Goal: Task Accomplishment & Management: Manage account settings

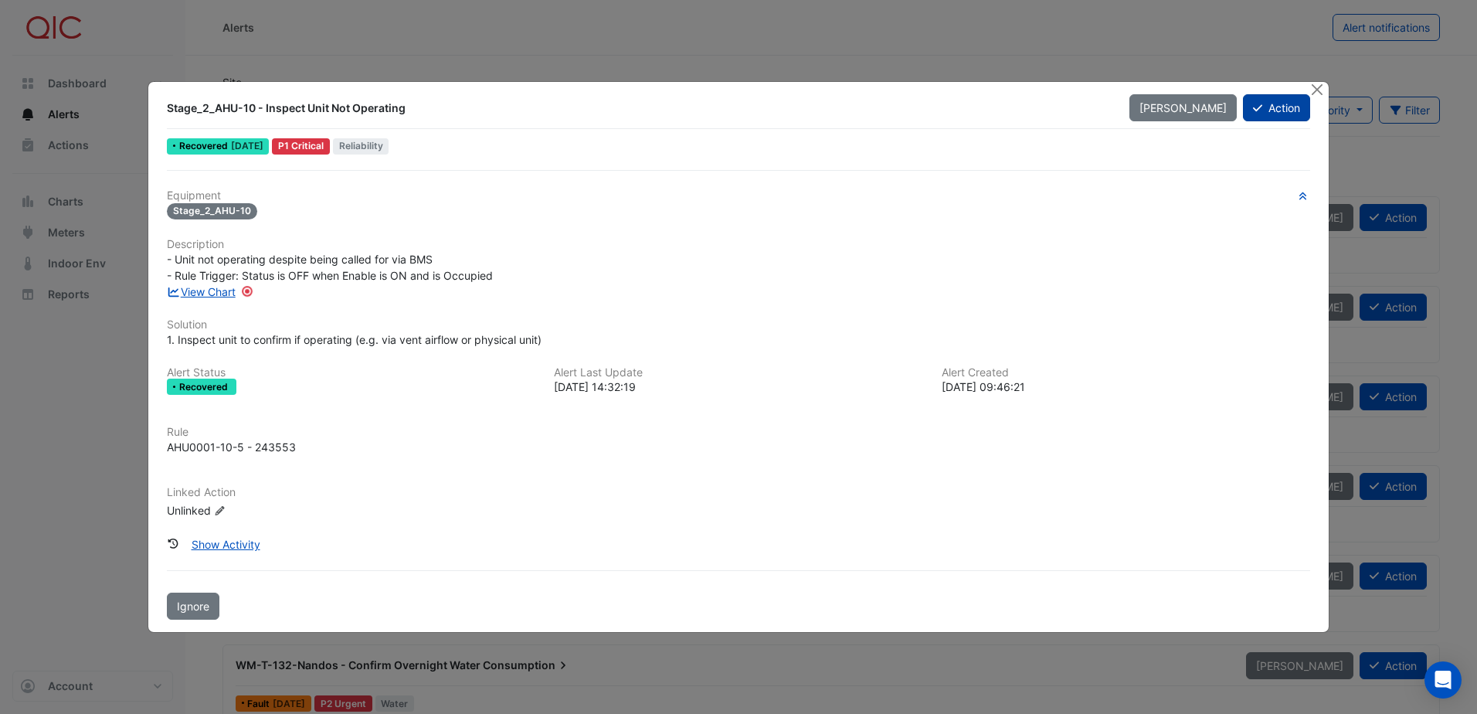
click at [1280, 111] on button "Action" at bounding box center [1276, 107] width 67 height 27
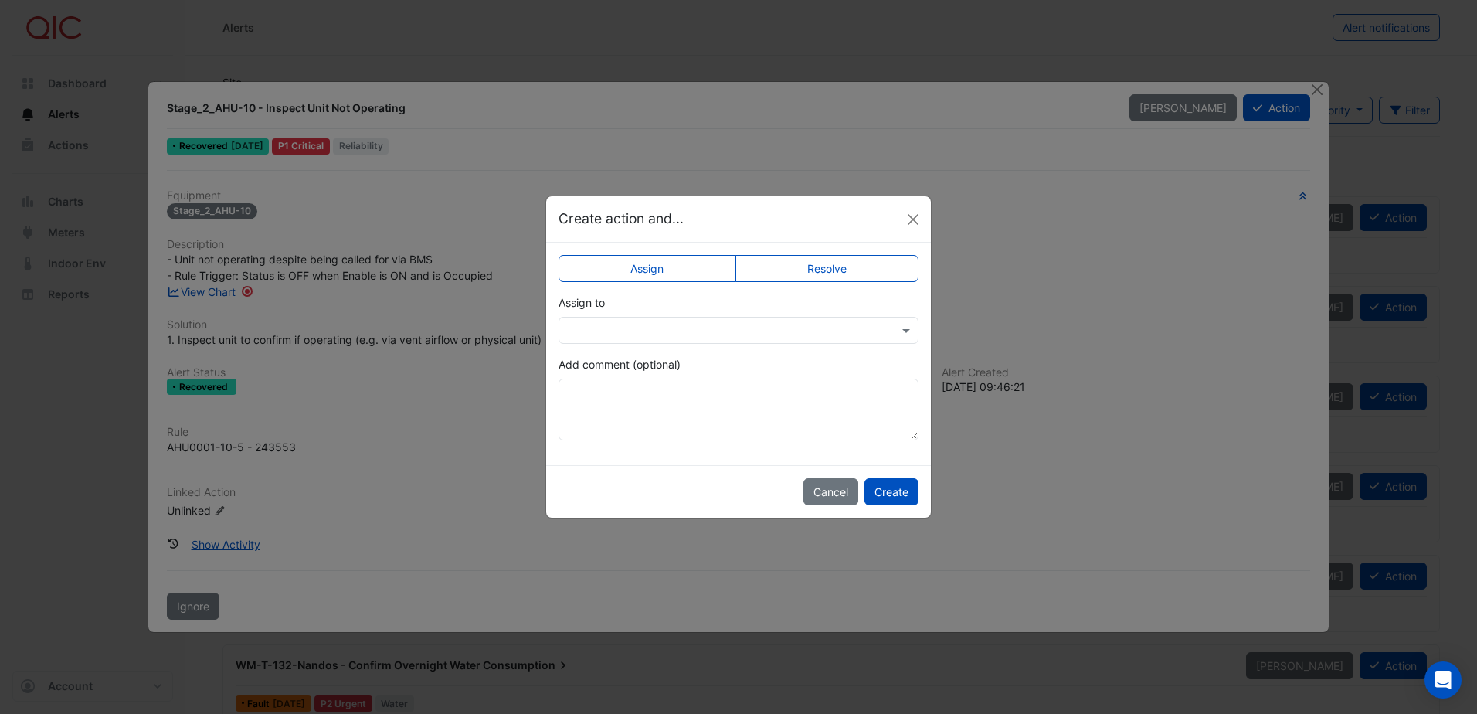
click at [794, 271] on label "Resolve" at bounding box center [828, 268] width 184 height 27
click at [603, 405] on textarea "Add comment (optional)" at bounding box center [739, 410] width 360 height 62
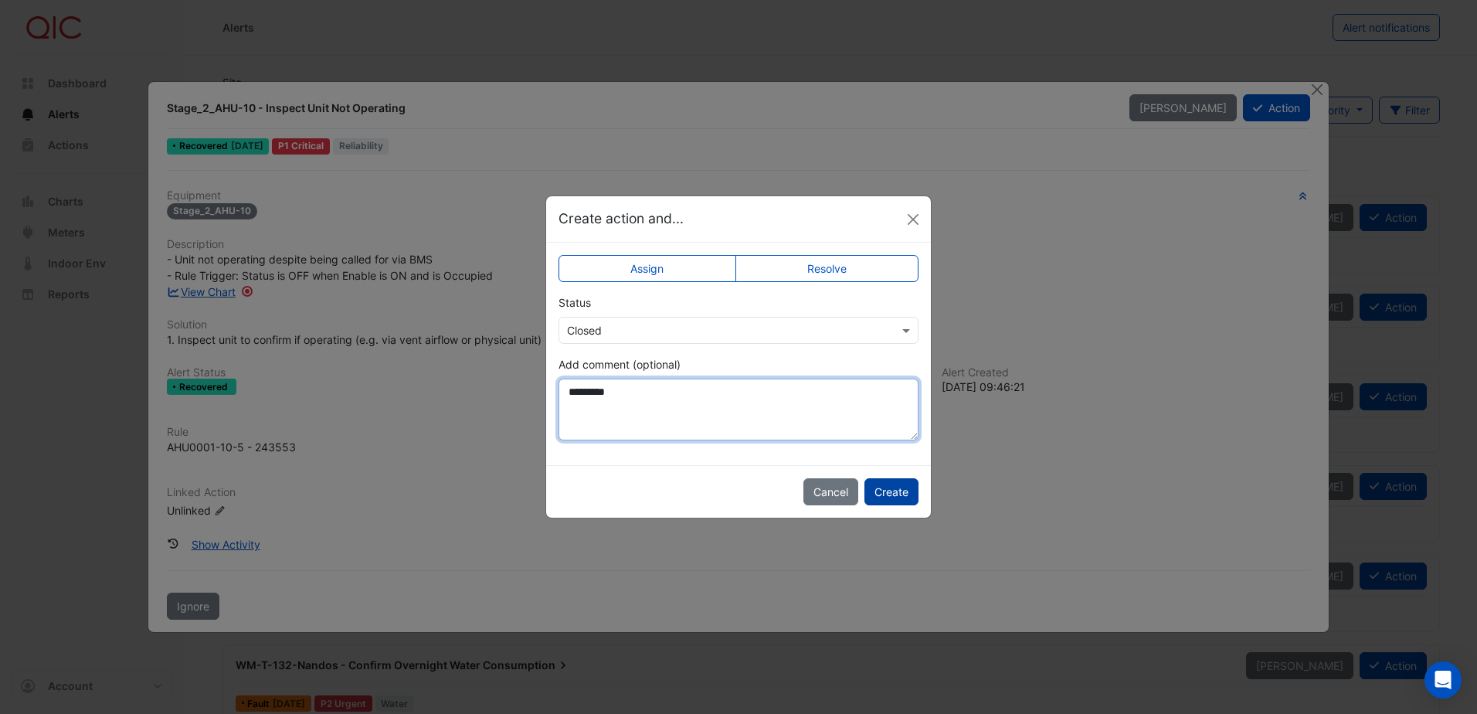
type textarea "*********"
click at [911, 489] on button "Create" at bounding box center [892, 491] width 54 height 27
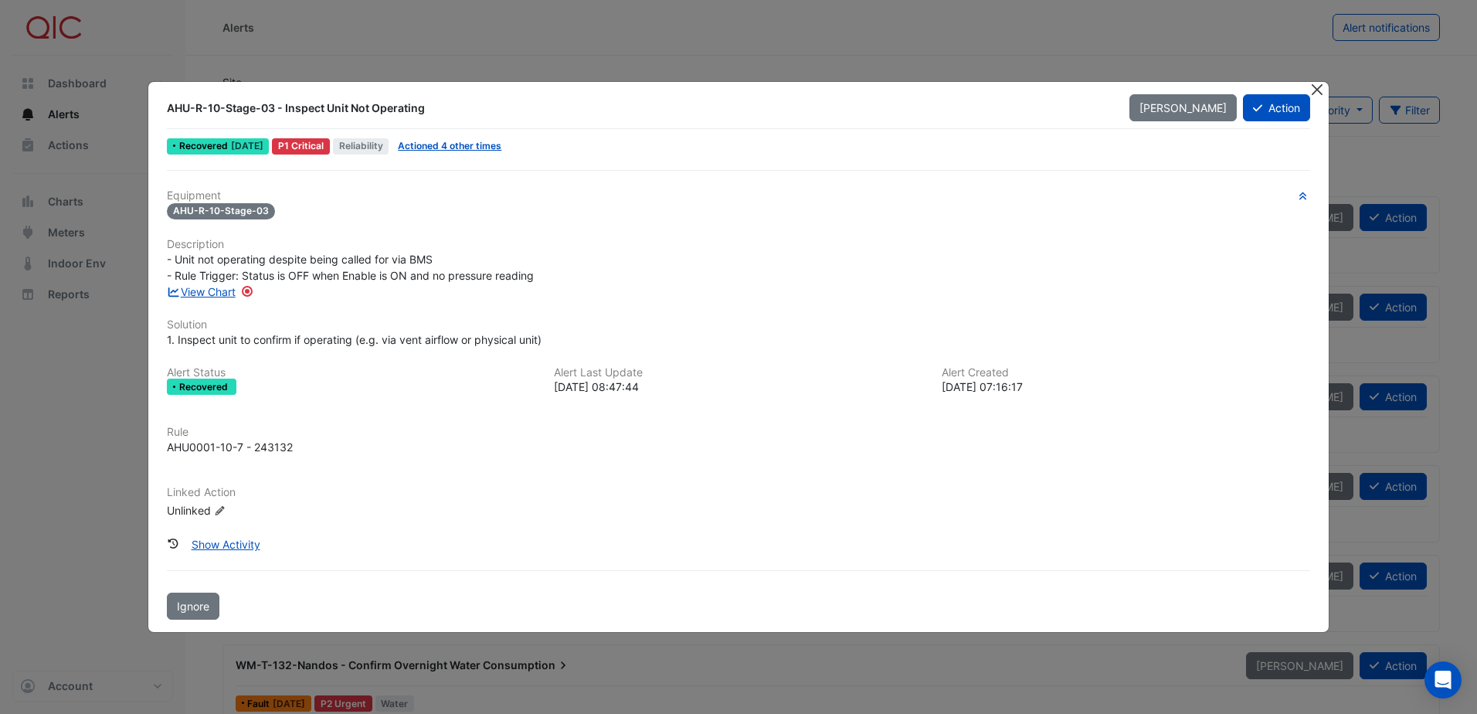
click at [1314, 89] on button "Close" at bounding box center [1318, 90] width 16 height 16
